Goal: Communication & Community: Answer question/provide support

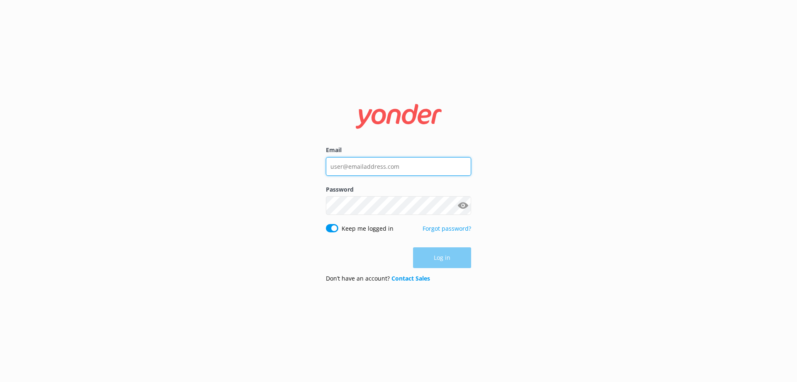
type input "[EMAIL_ADDRESS][DOMAIN_NAME]"
click at [458, 259] on div "Log in" at bounding box center [398, 257] width 145 height 21
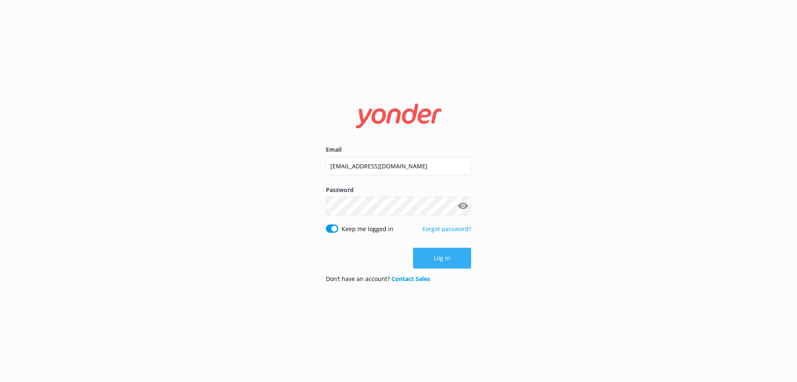
click at [442, 253] on button "Log in" at bounding box center [442, 258] width 58 height 21
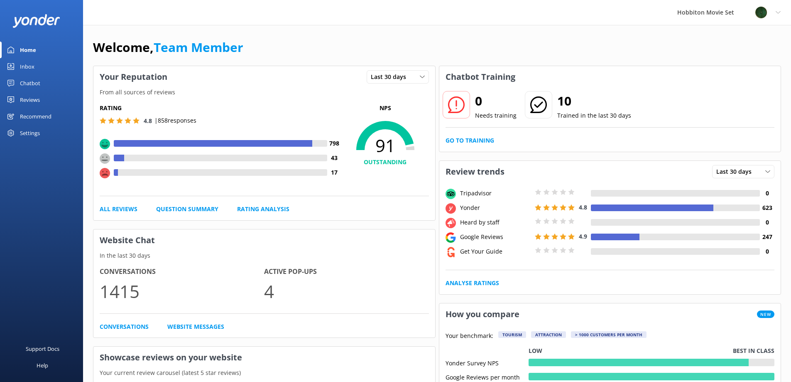
click at [358, 219] on div "Rating 4.8 | 858 responses 798 43 17 NPS 91 OUTSTANDING All Reviews Question Su…" at bounding box center [264, 158] width 342 height 123
click at [25, 64] on div "Inbox" at bounding box center [27, 66] width 15 height 17
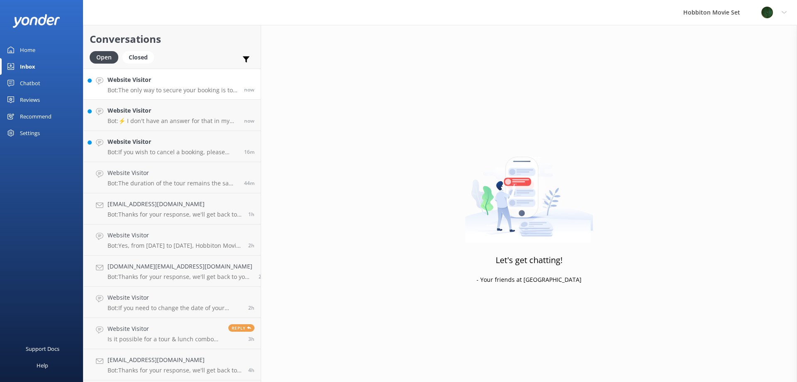
click at [178, 87] on p "Bot: The only way to secure your booking is to pay at the time of purchase. You…" at bounding box center [173, 89] width 130 height 7
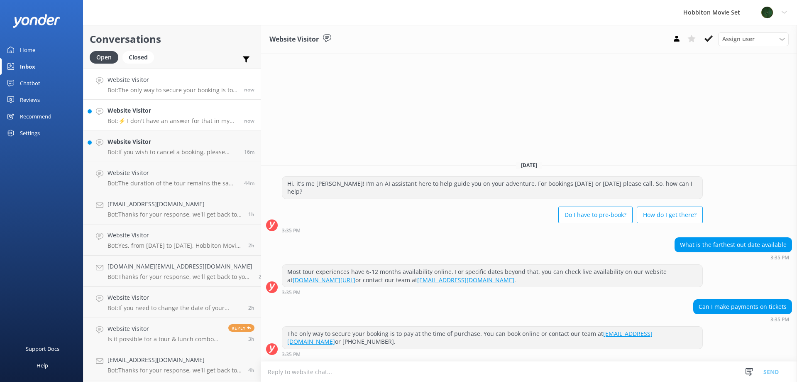
click at [170, 126] on link "Website Visitor Bot: ⚡ I don't have an answer for that in my knowledge base. Pl…" at bounding box center [171, 115] width 177 height 31
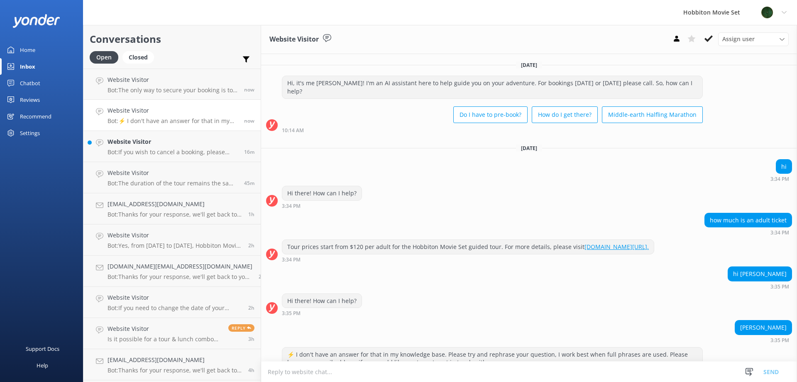
scroll to position [29, 0]
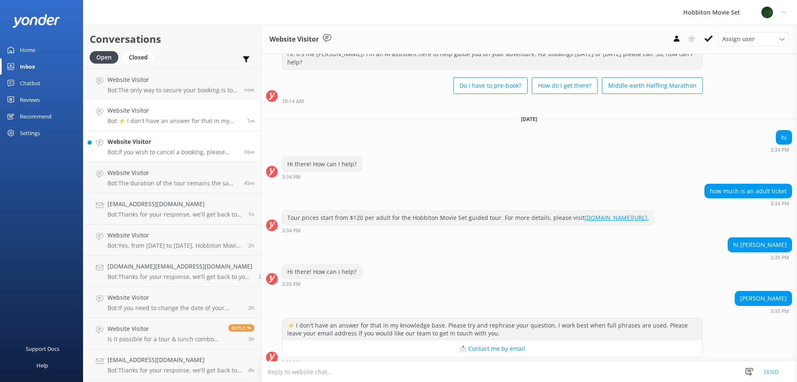
click at [138, 149] on p "Bot: If you wish to cancel a booking, please contact our reservations team via …" at bounding box center [173, 151] width 130 height 7
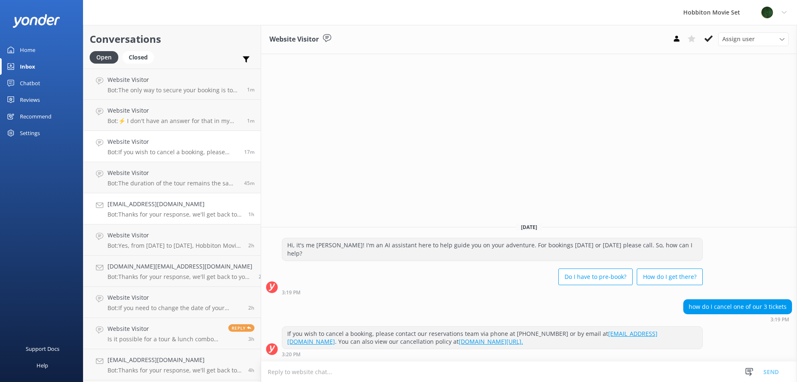
click at [159, 212] on p "Bot: Thanks for your response, we'll get back to you as soon as we can during o…" at bounding box center [175, 214] width 135 height 7
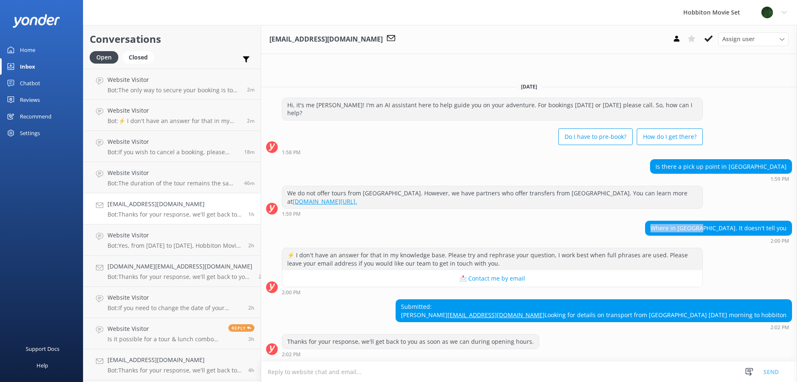
drag, startPoint x: 687, startPoint y: 210, endPoint x: 734, endPoint y: 209, distance: 46.5
click at [734, 221] on div "Where in [GEOGRAPHIC_DATA]. It doesn't tell you" at bounding box center [719, 228] width 146 height 14
click at [564, 221] on div "Where in Auckland. It doesn't tell you 2:00 PM" at bounding box center [529, 232] width 536 height 23
click at [139, 172] on h4 "Website Visitor" at bounding box center [173, 172] width 130 height 9
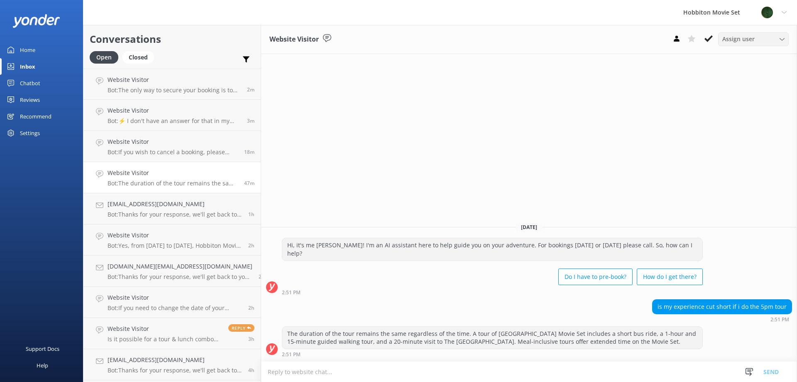
click at [754, 40] on span "Assign user" at bounding box center [739, 38] width 32 height 9
click at [708, 38] on icon at bounding box center [709, 38] width 8 height 8
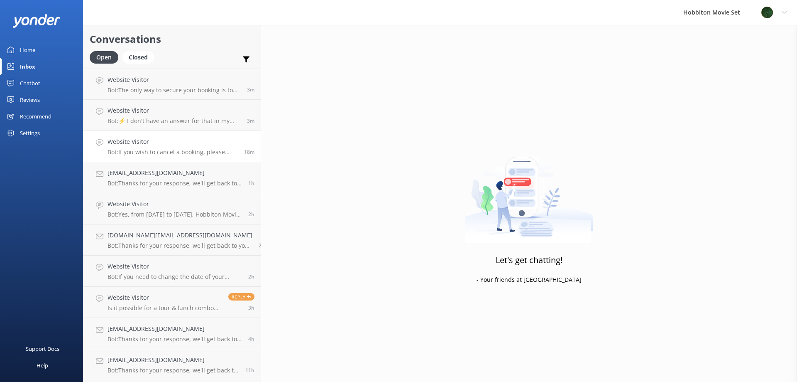
click at [169, 150] on p "Bot: If you wish to cancel a booking, please contact our reservations team via …" at bounding box center [173, 151] width 130 height 7
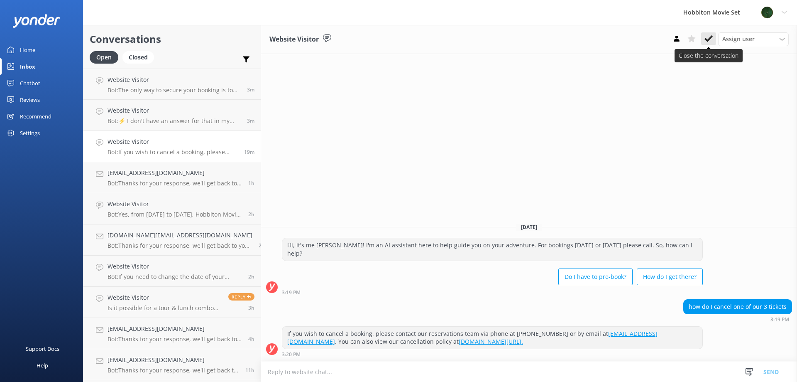
click at [709, 36] on icon at bounding box center [709, 38] width 8 height 8
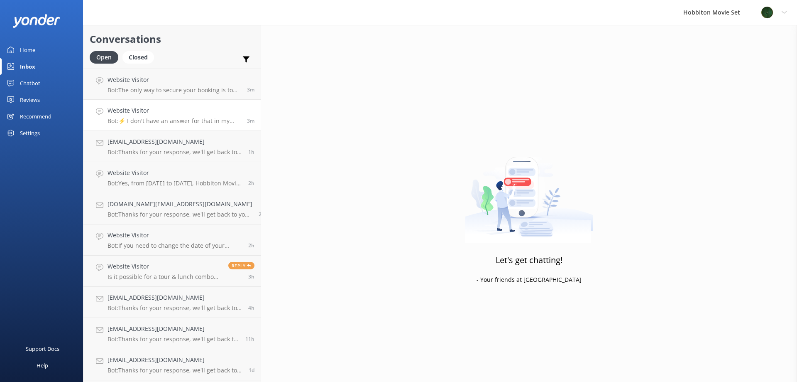
click at [146, 113] on h4 "Website Visitor" at bounding box center [174, 110] width 133 height 9
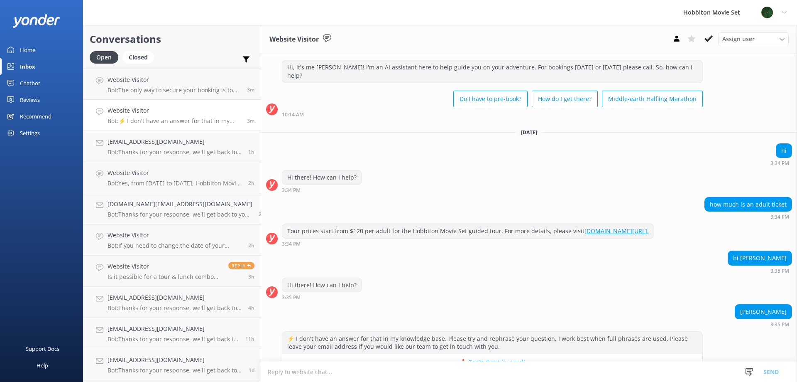
scroll to position [29, 0]
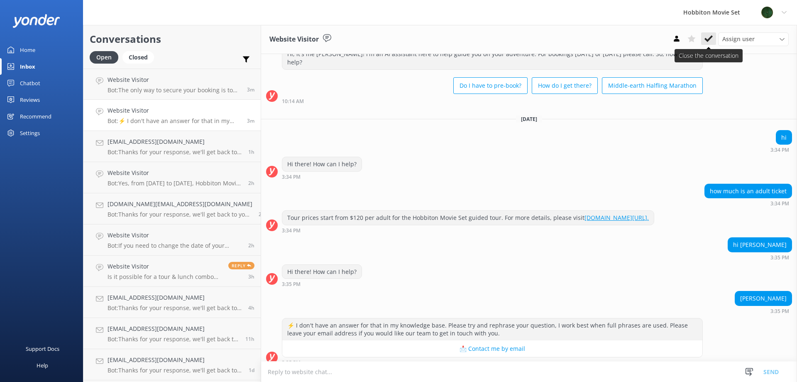
click at [706, 36] on icon at bounding box center [709, 38] width 8 height 8
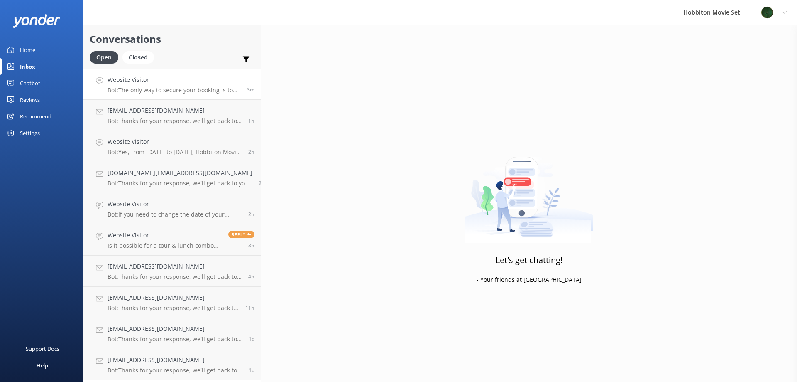
click at [184, 91] on p "Bot: The only way to secure your booking is to pay at the time of purchase. You…" at bounding box center [174, 89] width 133 height 7
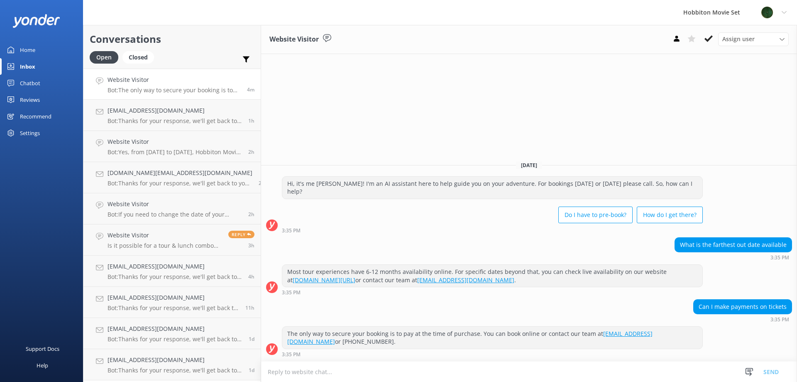
click at [707, 42] on icon at bounding box center [709, 38] width 8 height 8
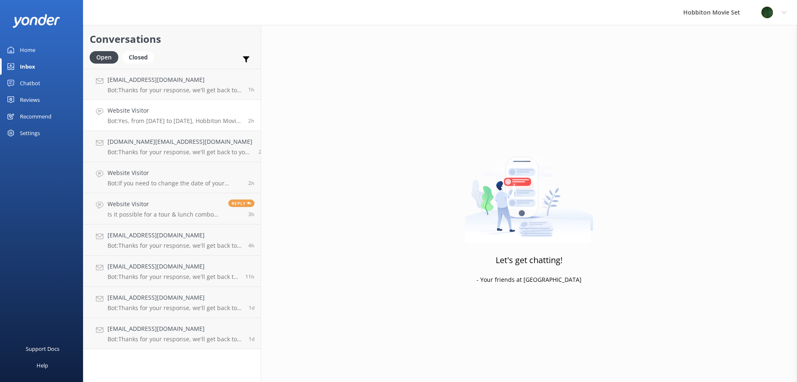
click at [167, 105] on link "Website Visitor Bot: Yes, from 1 June to September 2025, Hobbiton Movie Set is …" at bounding box center [171, 115] width 177 height 31
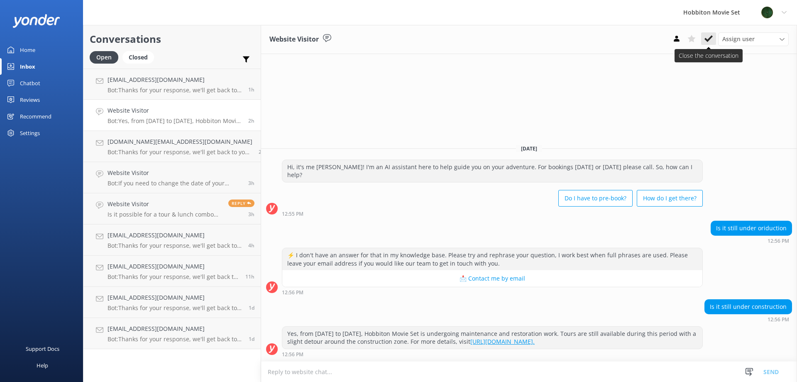
click at [710, 39] on use at bounding box center [709, 38] width 8 height 7
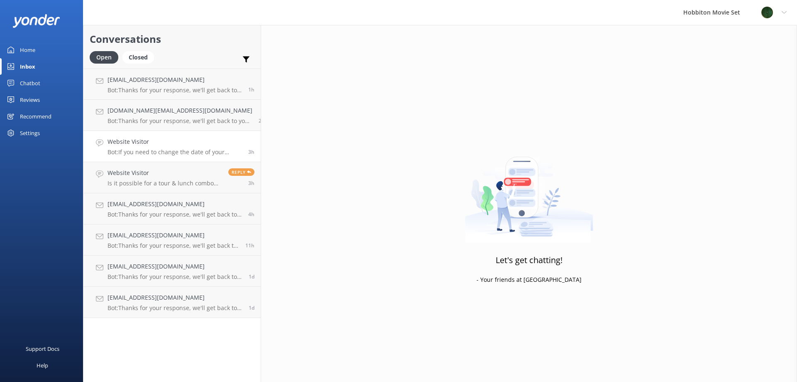
click at [137, 144] on h4 "Website Visitor" at bounding box center [175, 141] width 135 height 9
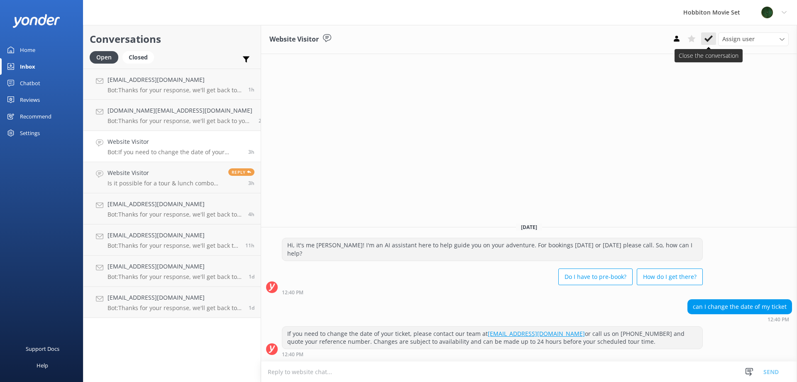
click at [706, 41] on icon at bounding box center [709, 38] width 8 height 8
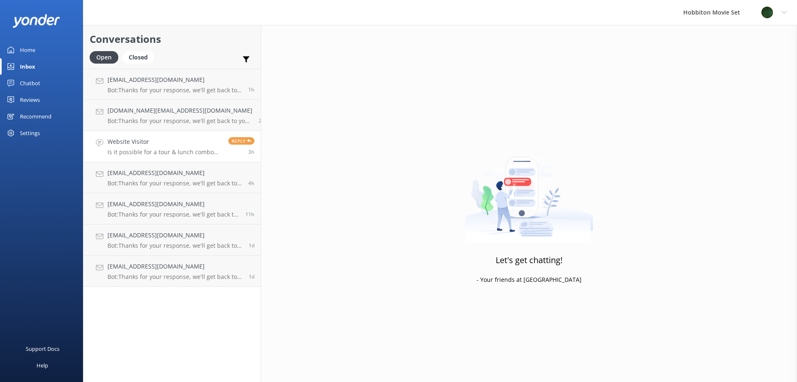
click at [146, 155] on p "Is it possible for a tour & lunch combo that is currently listed as fully booke…" at bounding box center [165, 151] width 115 height 7
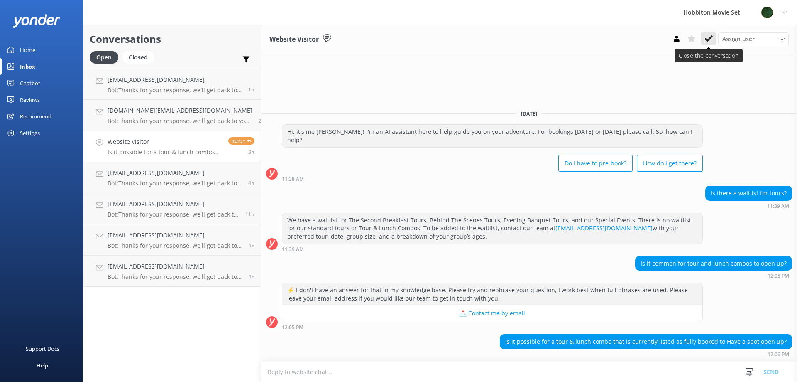
click at [711, 40] on icon at bounding box center [709, 38] width 8 height 8
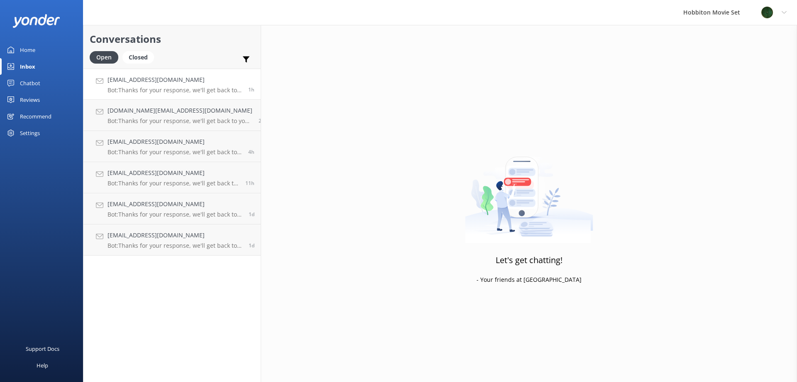
click at [164, 84] on h4 "[EMAIL_ADDRESS][DOMAIN_NAME]" at bounding box center [175, 79] width 135 height 9
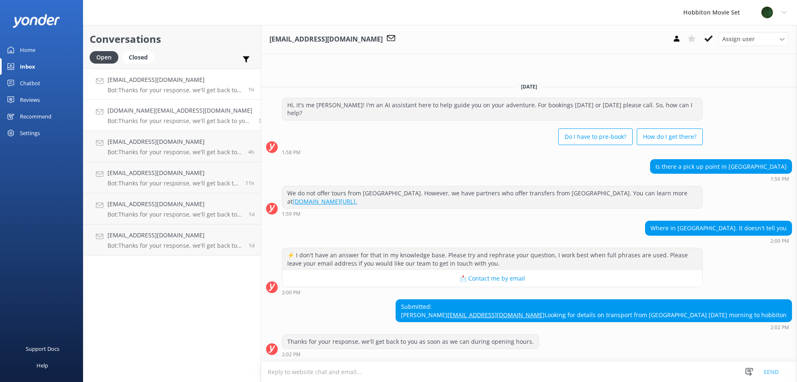
click at [167, 110] on h4 "[DOMAIN_NAME][EMAIL_ADDRESS][DOMAIN_NAME]" at bounding box center [180, 110] width 145 height 9
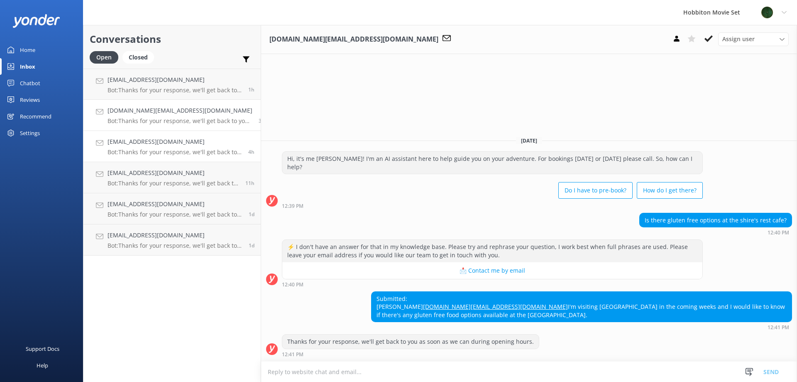
click at [188, 145] on h4 "[EMAIL_ADDRESS][DOMAIN_NAME]" at bounding box center [175, 141] width 135 height 9
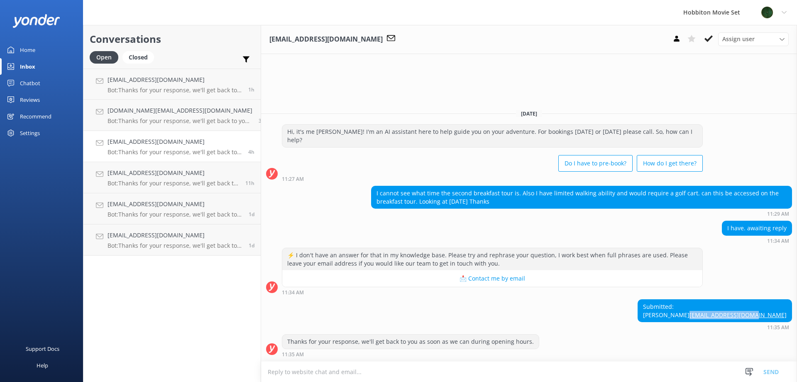
drag, startPoint x: 790, startPoint y: 317, endPoint x: 726, endPoint y: 319, distance: 64.4
click at [726, 319] on div "Submitted: aileen Llewellyn aileen75@hotmail.com" at bounding box center [715, 310] width 154 height 22
copy link "[EMAIL_ADDRESS][DOMAIN_NAME]"
click at [177, 169] on h4 "[EMAIL_ADDRESS][DOMAIN_NAME]" at bounding box center [174, 172] width 132 height 9
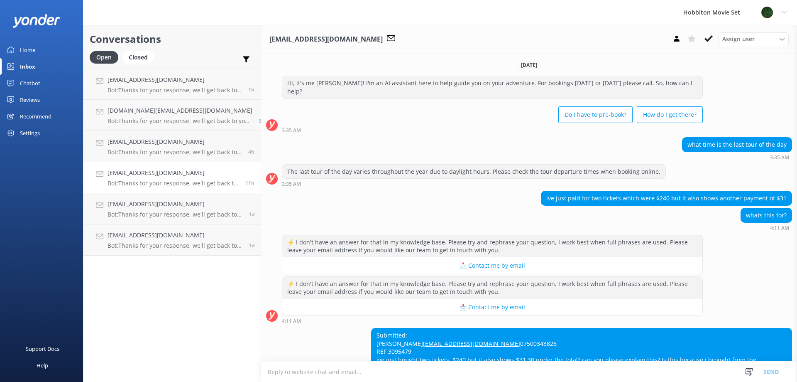
scroll to position [53, 0]
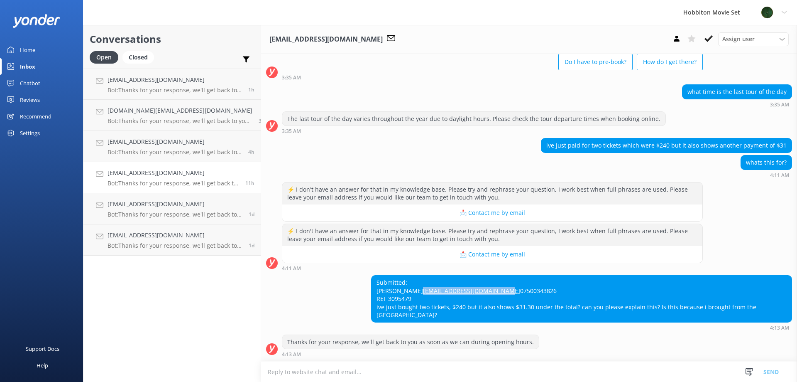
drag, startPoint x: 486, startPoint y: 292, endPoint x: 402, endPoint y: 294, distance: 83.5
click at [402, 294] on div "Submitted: Sara Barnes sarasjbarnes1969@gmail.com 07500343826 REF 3095479 ive j…" at bounding box center [582, 298] width 420 height 47
copy link "[EMAIL_ADDRESS][DOMAIN_NAME]"
click at [151, 222] on link "[EMAIL_ADDRESS][DOMAIN_NAME] Bot: Thanks for your response, we'll get back to y…" at bounding box center [171, 208] width 177 height 31
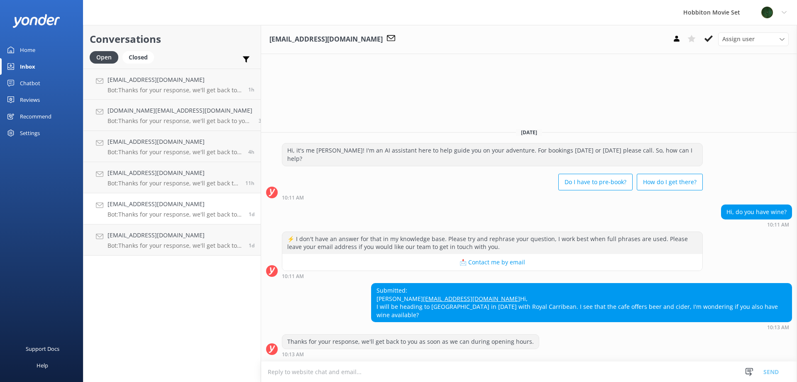
drag, startPoint x: 469, startPoint y: 301, endPoint x: 371, endPoint y: 302, distance: 97.2
click at [372, 302] on div "Submitted: Kellie longshipengineering@bigpond.com Hi, I will be heading to Hobb…" at bounding box center [582, 302] width 420 height 38
copy link "[EMAIL_ADDRESS][DOMAIN_NAME]"
click at [209, 285] on div "Conversations Open Closed Important Assigned to me Unassigned Joannamodlin@hotm…" at bounding box center [172, 203] width 178 height 357
click at [202, 246] on p "Bot: Thanks for your response, we'll get back to you as soon as we can during o…" at bounding box center [175, 245] width 135 height 7
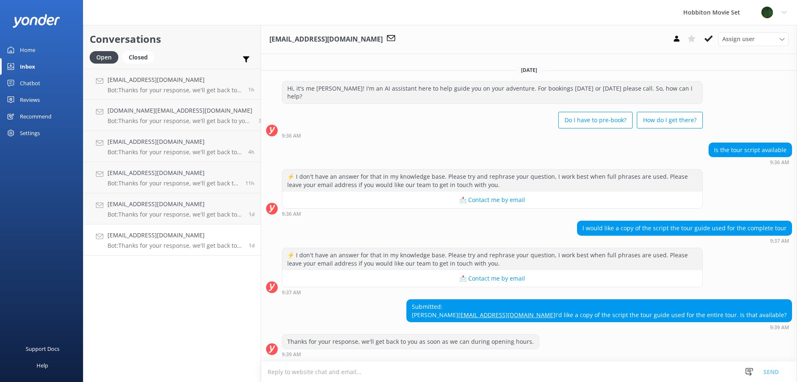
scroll to position [3, 0]
click at [135, 56] on div "Closed" at bounding box center [139, 57] width 32 height 12
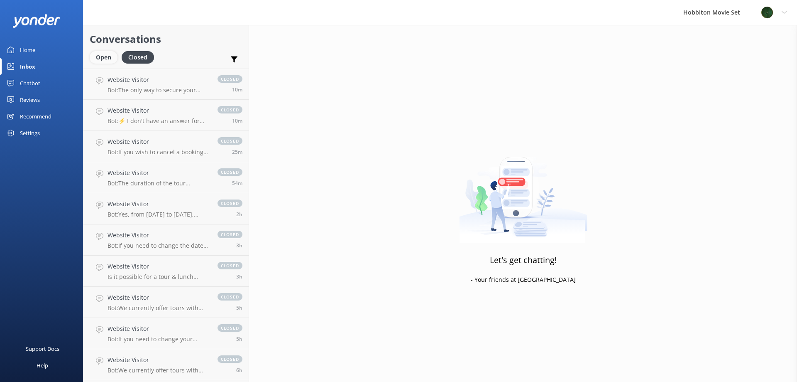
click at [107, 60] on div "Open" at bounding box center [104, 57] width 28 height 12
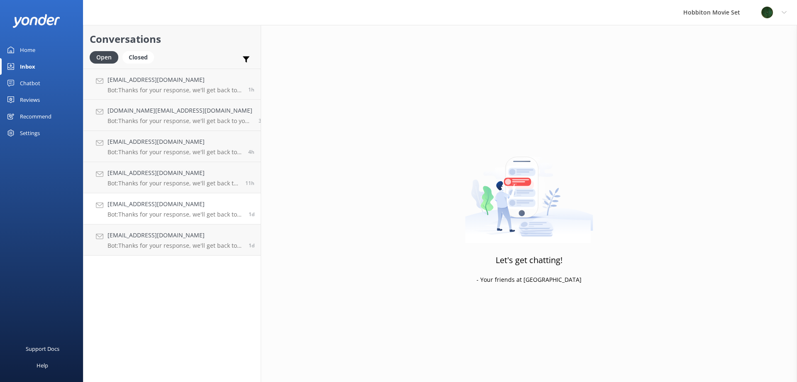
click at [158, 208] on h4 "[EMAIL_ADDRESS][DOMAIN_NAME]" at bounding box center [175, 203] width 135 height 9
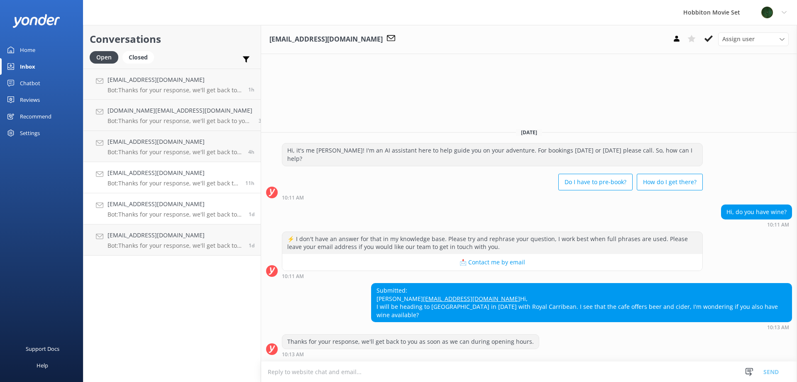
click at [174, 181] on p "Bot: Thanks for your response, we'll get back to you as soon as we can during o…" at bounding box center [174, 182] width 132 height 7
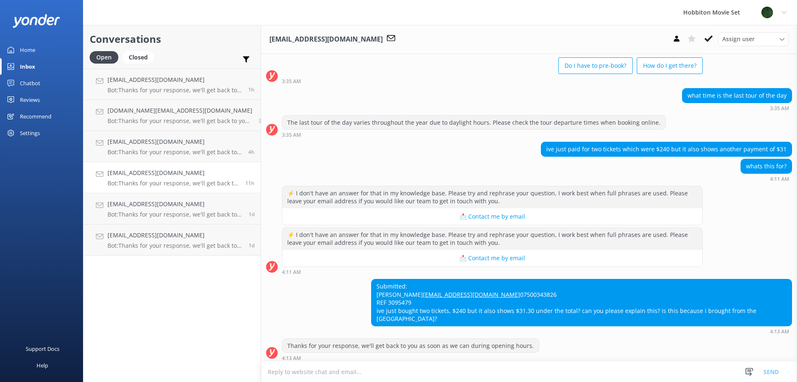
scroll to position [53, 0]
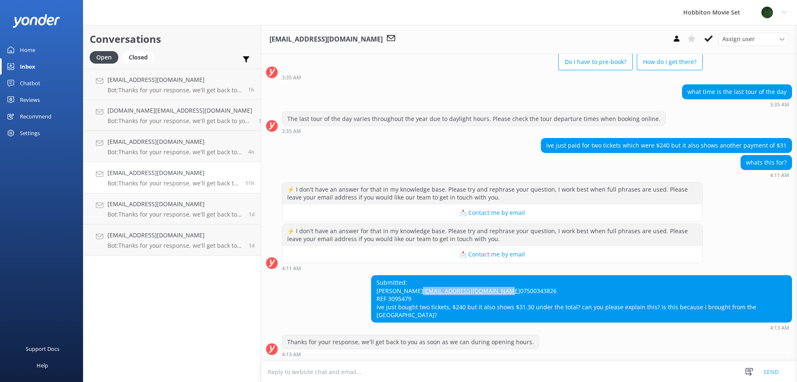
drag, startPoint x: 483, startPoint y: 293, endPoint x: 403, endPoint y: 294, distance: 79.3
click at [403, 294] on div "Submitted: Sara Barnes sarasjbarnes1969@gmail.com 07500343826 REF 3095479 ive j…" at bounding box center [582, 298] width 420 height 47
copy link "[EMAIL_ADDRESS][DOMAIN_NAME]"
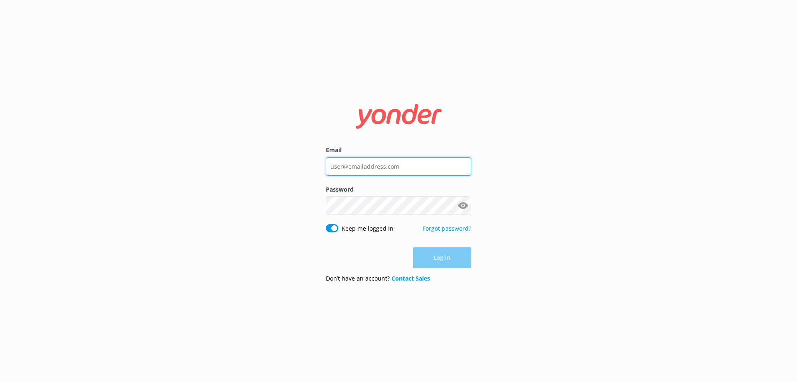
type input "[EMAIL_ADDRESS][DOMAIN_NAME]"
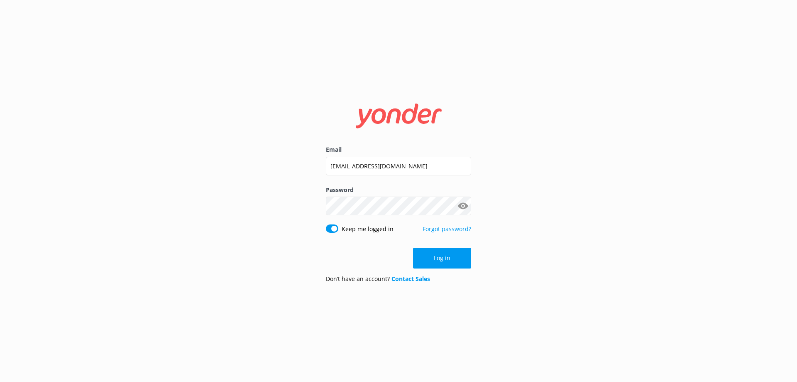
click at [443, 254] on div "Log in" at bounding box center [398, 258] width 145 height 21
click at [450, 258] on button "Log in" at bounding box center [442, 258] width 58 height 21
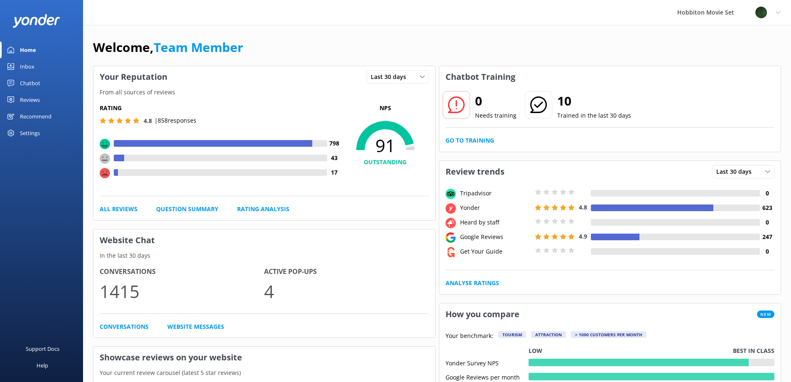
click at [41, 83] on link "Chatbot" at bounding box center [41, 83] width 83 height 17
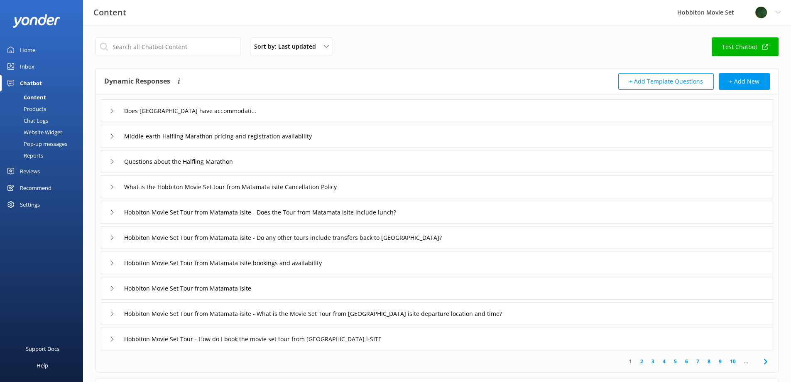
click at [36, 64] on link "Inbox" at bounding box center [41, 66] width 83 height 17
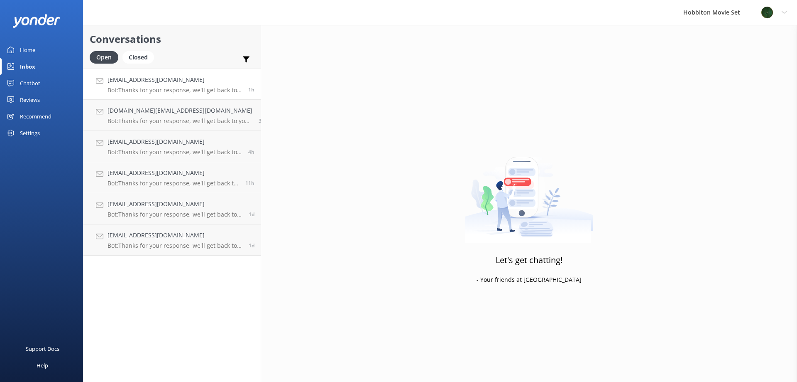
drag, startPoint x: 140, startPoint y: 75, endPoint x: 127, endPoint y: 83, distance: 16.0
click at [127, 83] on h4 "[EMAIL_ADDRESS][DOMAIN_NAME]" at bounding box center [175, 79] width 135 height 9
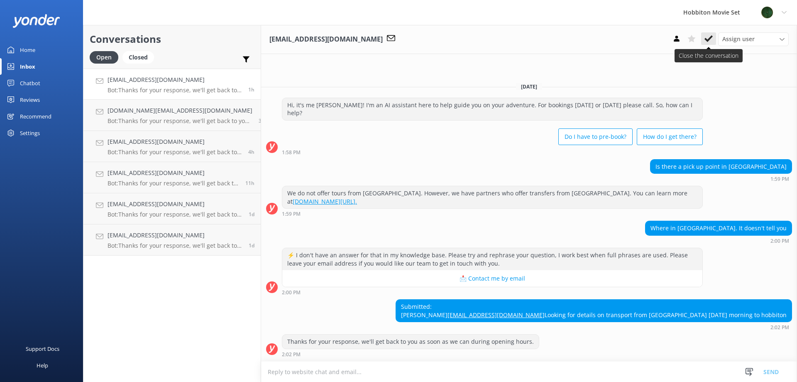
click at [707, 38] on icon at bounding box center [709, 38] width 8 height 8
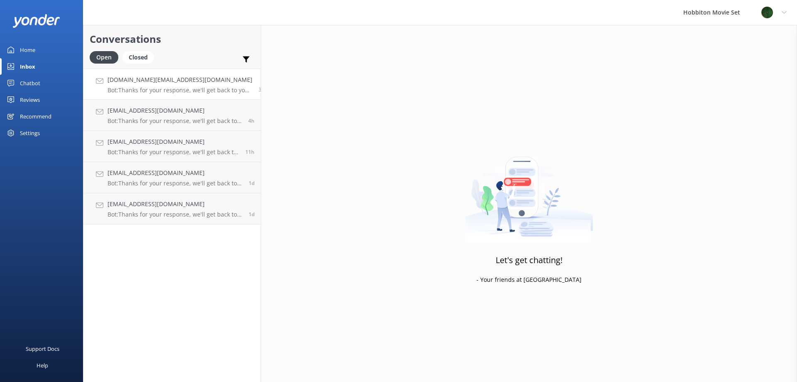
click at [127, 93] on p "Bot: Thanks for your response, we'll get back to you as soon as we can during o…" at bounding box center [180, 89] width 145 height 7
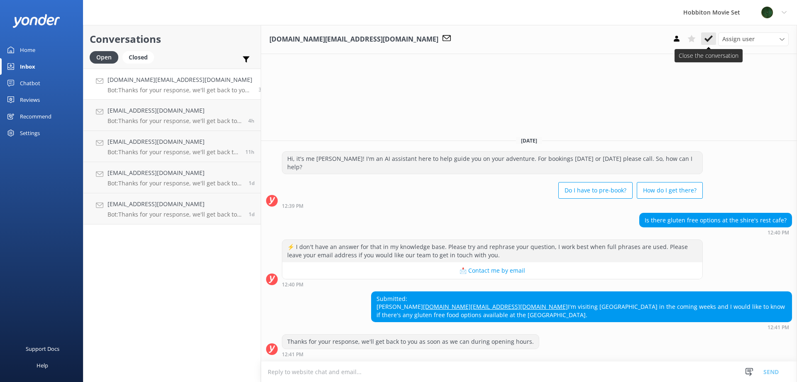
click at [708, 38] on icon at bounding box center [709, 38] width 8 height 8
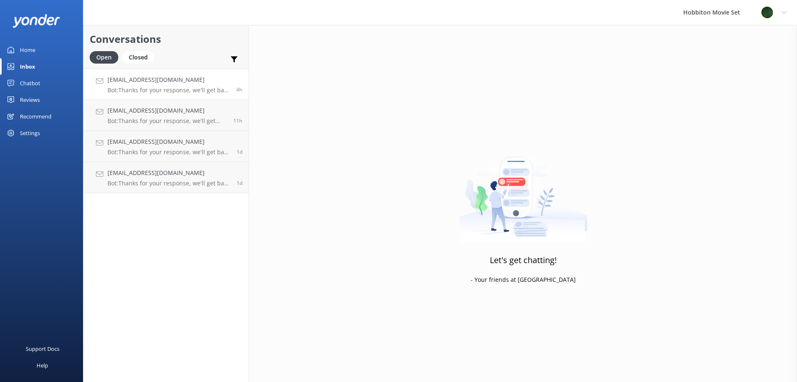
click at [131, 83] on h4 "[EMAIL_ADDRESS][DOMAIN_NAME]" at bounding box center [169, 79] width 123 height 9
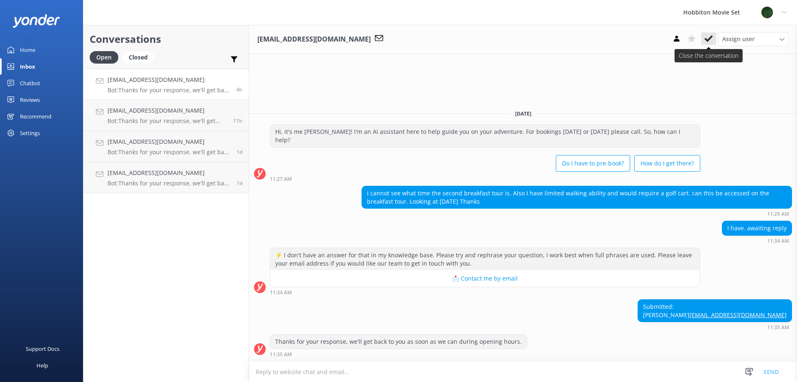
click at [711, 39] on use at bounding box center [709, 38] width 8 height 7
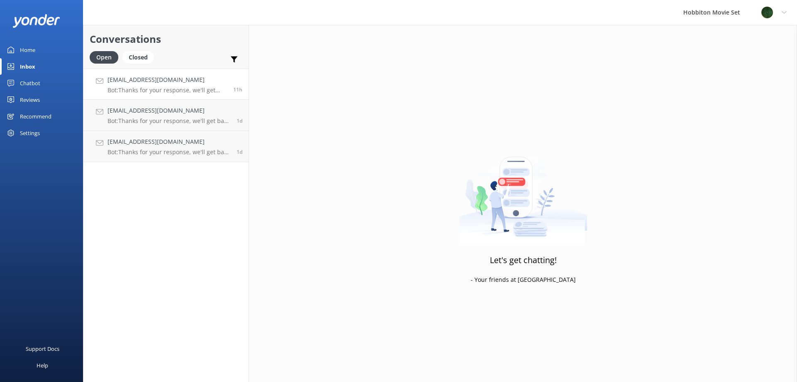
click at [157, 91] on p "Bot: Thanks for your response, we'll get back to you as soon as we can during o…" at bounding box center [168, 89] width 120 height 7
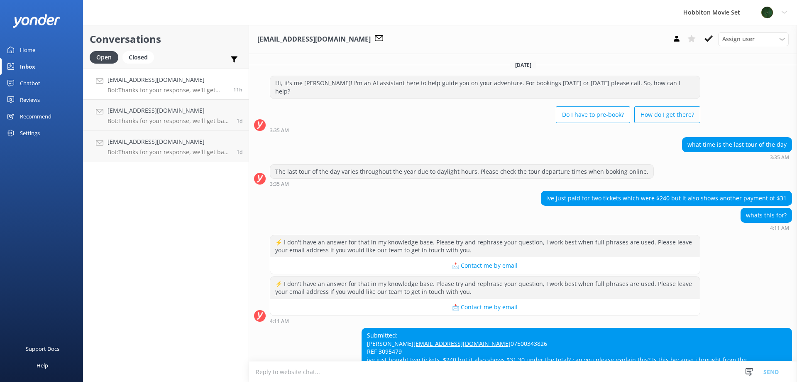
scroll to position [53, 0]
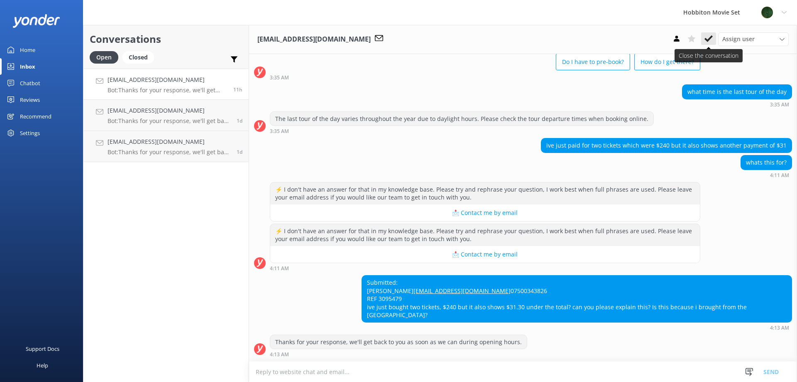
click at [709, 43] on button at bounding box center [709, 38] width 15 height 12
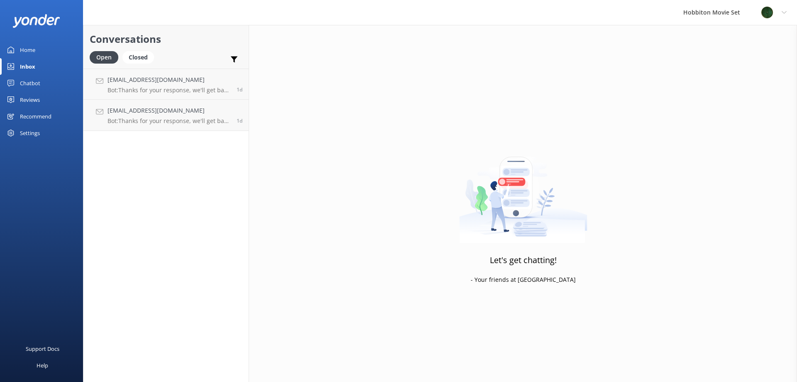
click at [174, 86] on p "Bot: Thanks for your response, we'll get back to you as soon as we can during o…" at bounding box center [169, 89] width 123 height 7
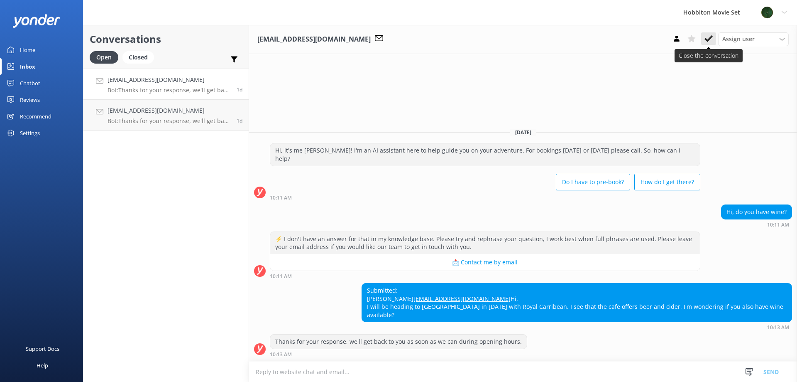
click at [704, 40] on button at bounding box center [709, 38] width 15 height 12
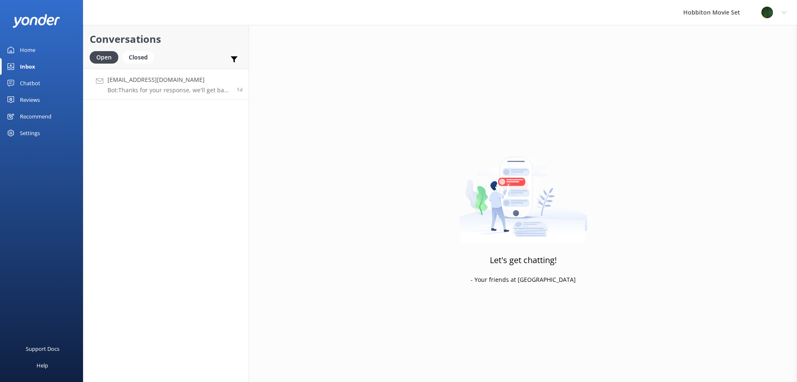
click at [153, 86] on div "[EMAIL_ADDRESS][DOMAIN_NAME] Bot: Thanks for your response, we'll get back to y…" at bounding box center [169, 84] width 123 height 18
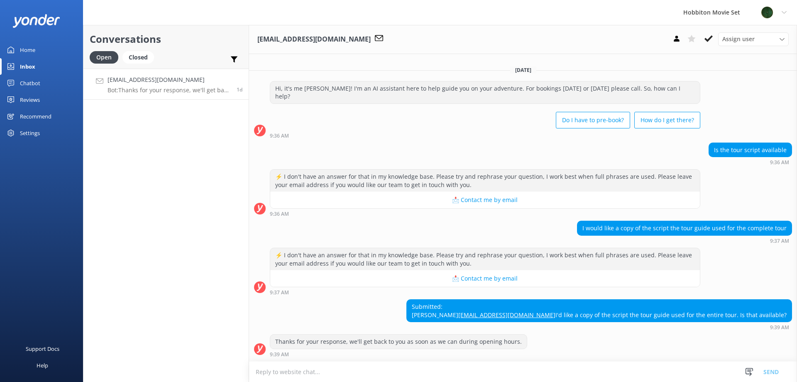
scroll to position [3, 0]
click at [710, 38] on use at bounding box center [709, 38] width 8 height 7
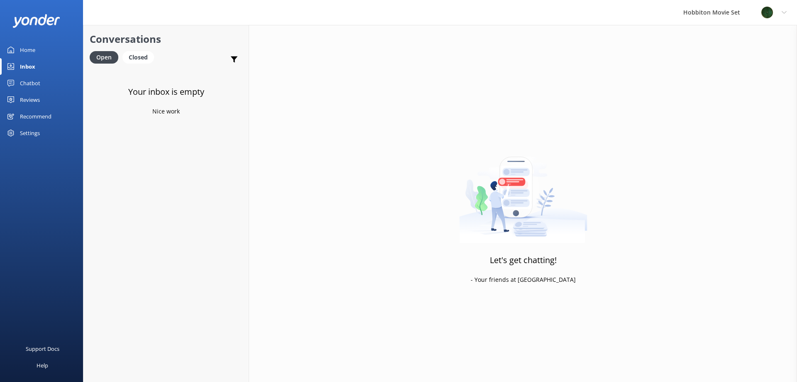
click at [778, 12] on div at bounding box center [769, 12] width 17 height 12
click at [744, 58] on link "Logout" at bounding box center [756, 56] width 83 height 21
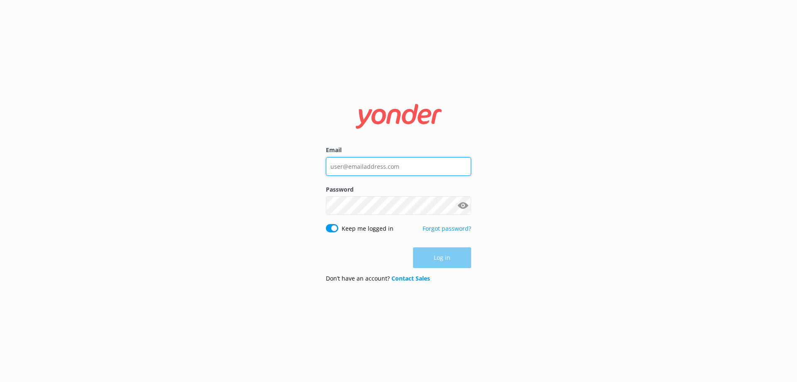
type input "[EMAIL_ADDRESS][DOMAIN_NAME]"
